Goal: Obtain resource: Obtain resource

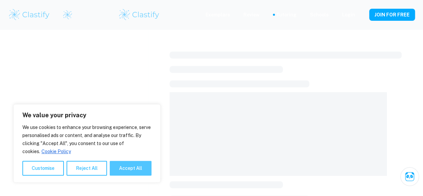
click at [132, 169] on button "Accept All" at bounding box center [131, 168] width 42 height 15
checkbox input "true"
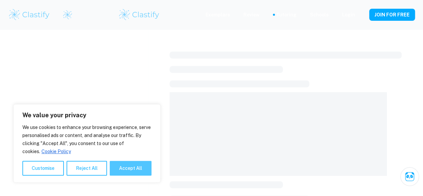
checkbox input "true"
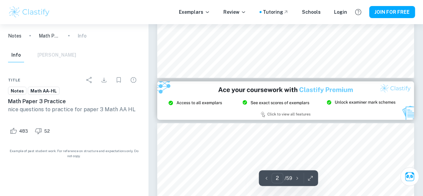
type input "3"
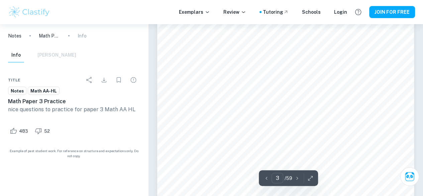
scroll to position [892, 0]
